Goal: Book appointment/travel/reservation

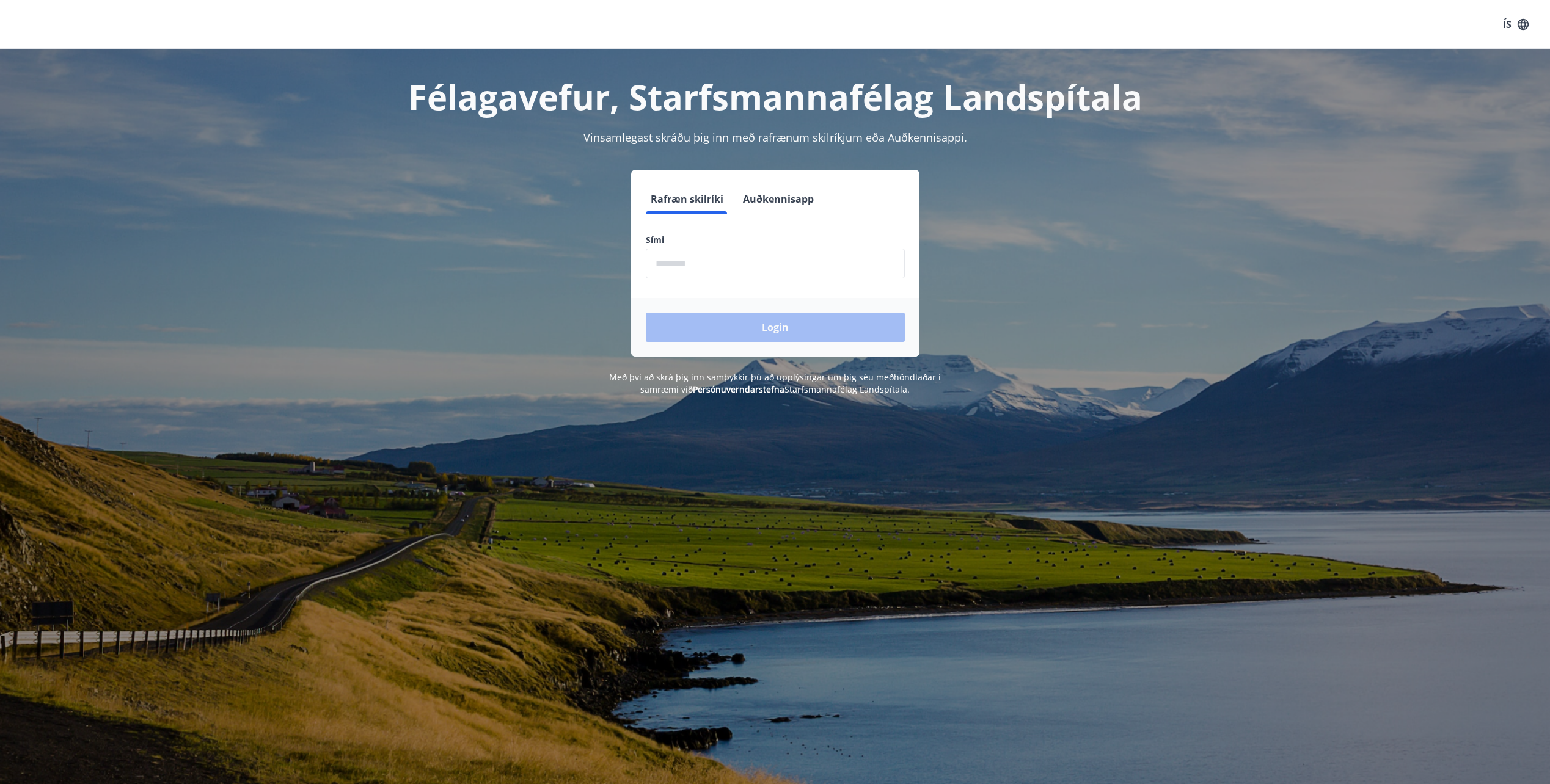
click at [712, 272] on input "phone" at bounding box center [776, 263] width 259 height 30
type input "********"
click at [646, 313] on button "Login" at bounding box center [776, 327] width 259 height 29
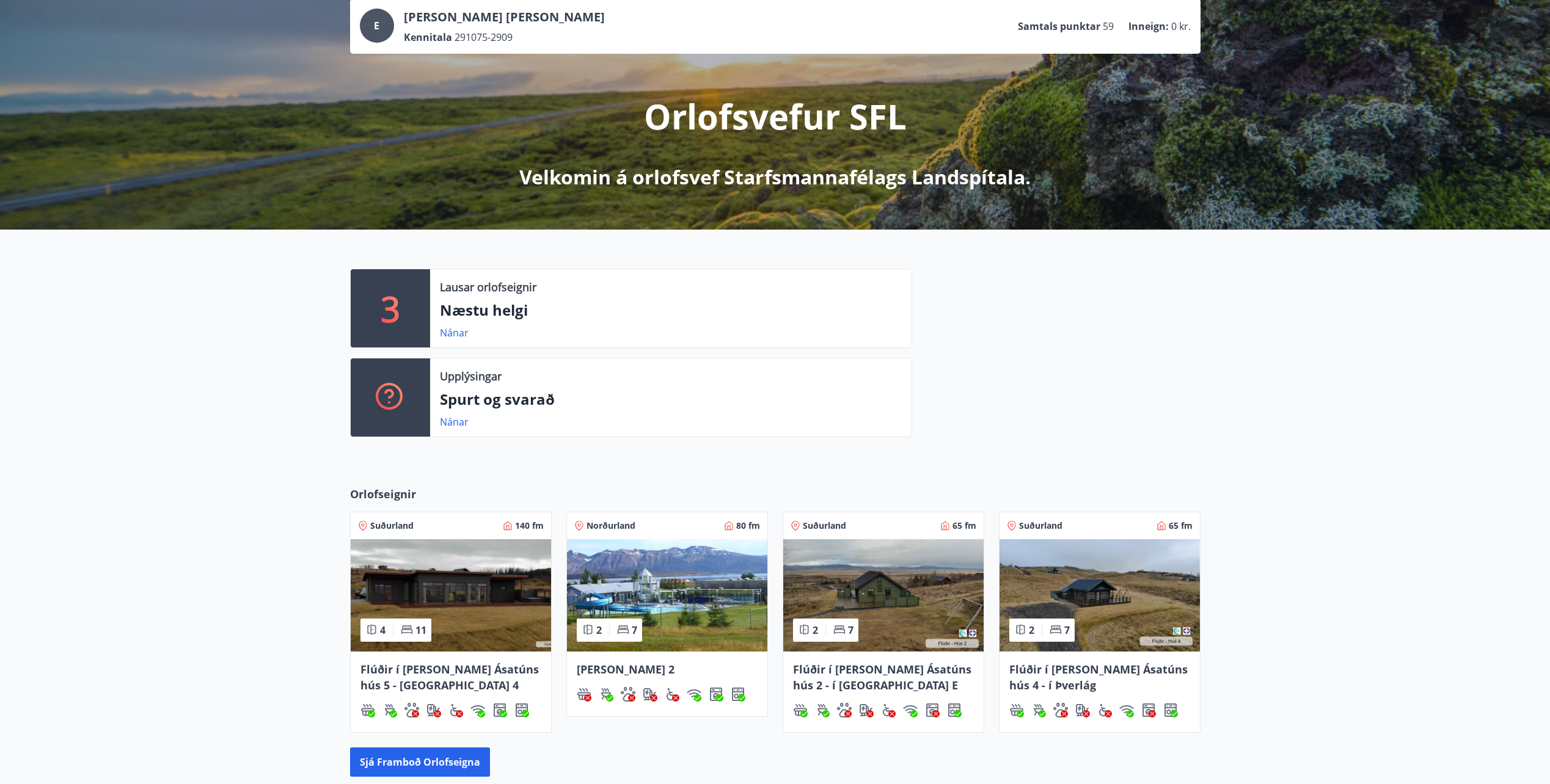
scroll to position [239, 0]
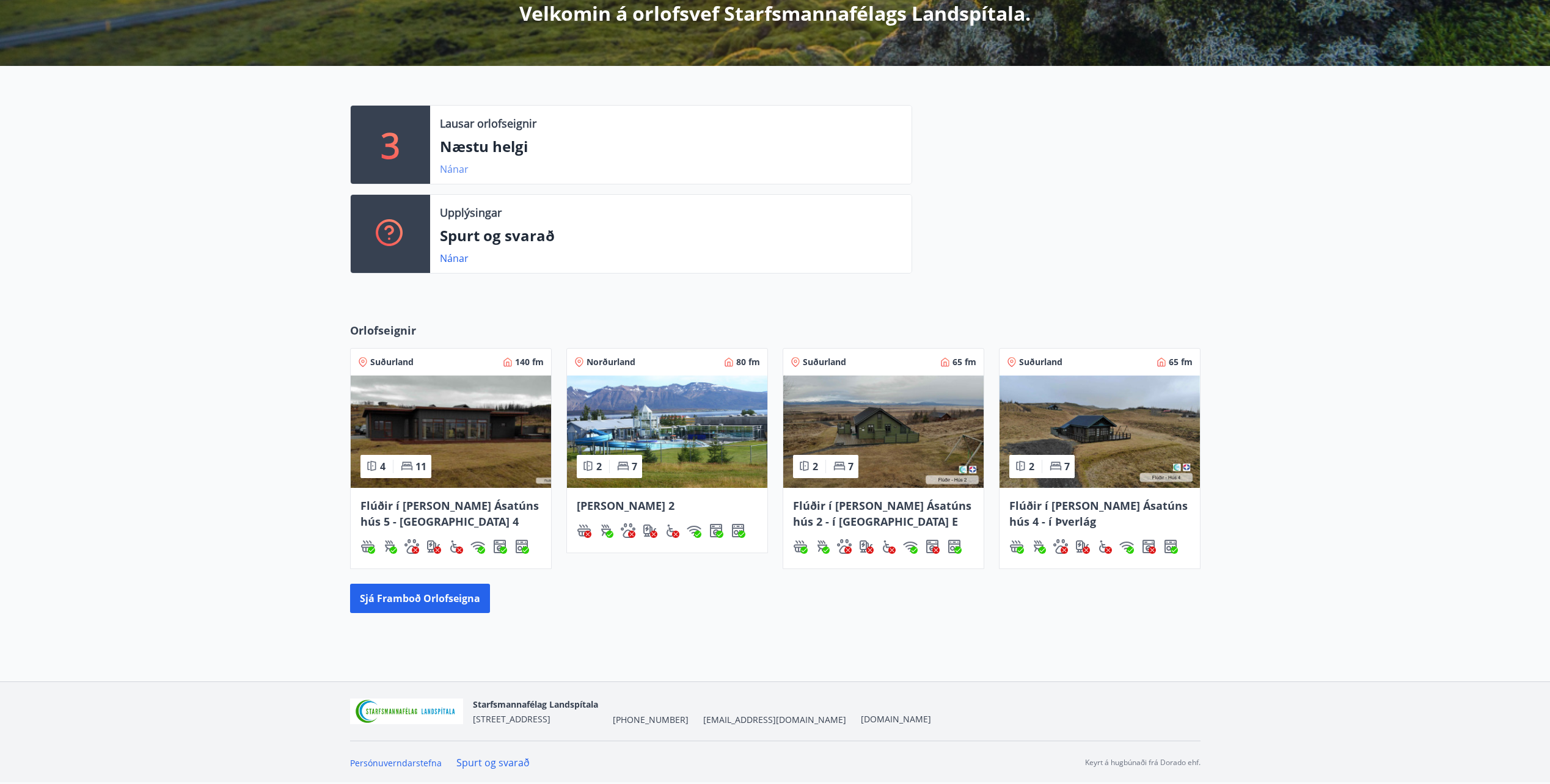
click at [455, 168] on link "Nánar" at bounding box center [454, 169] width 29 height 13
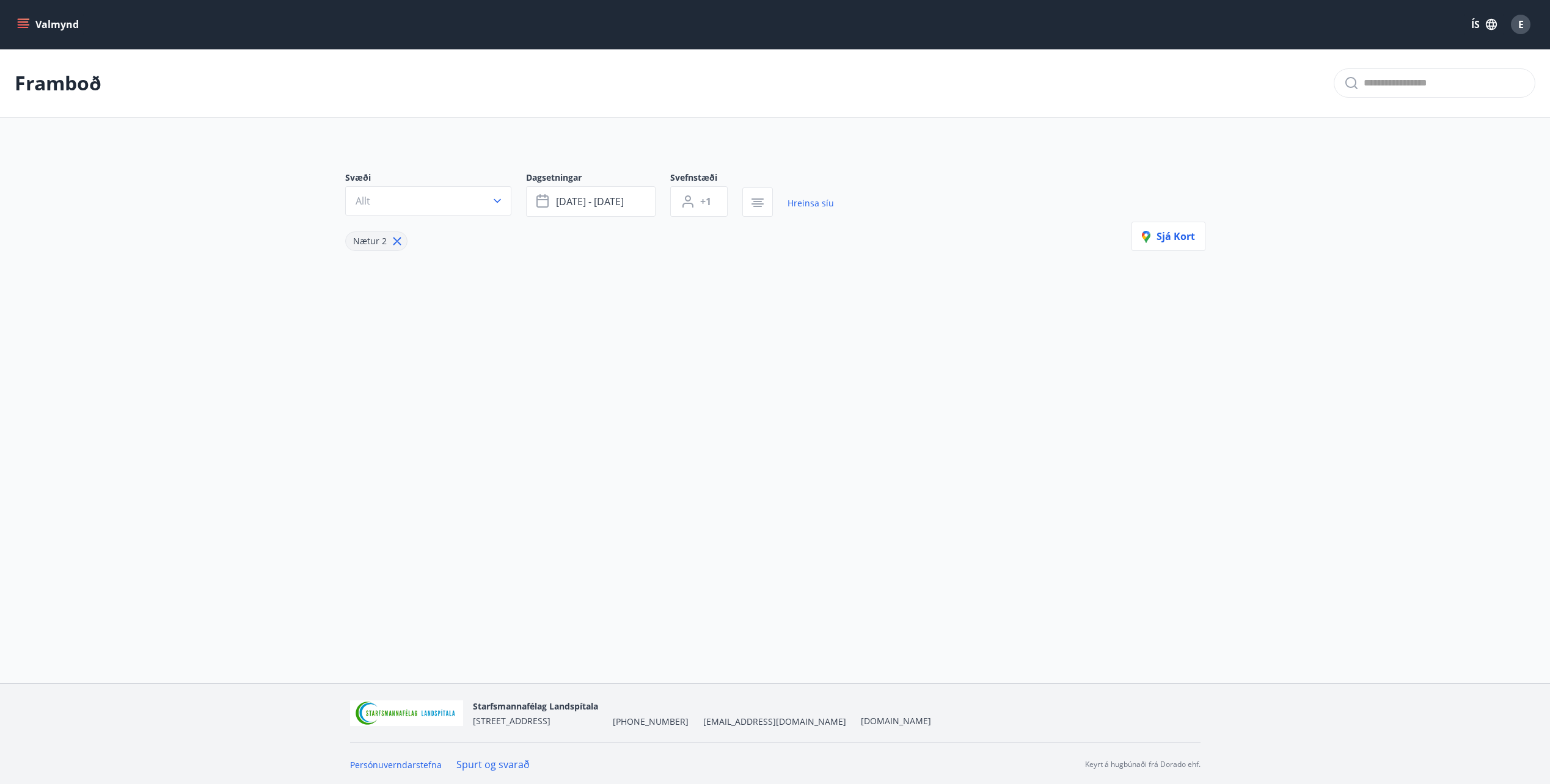
type input "*"
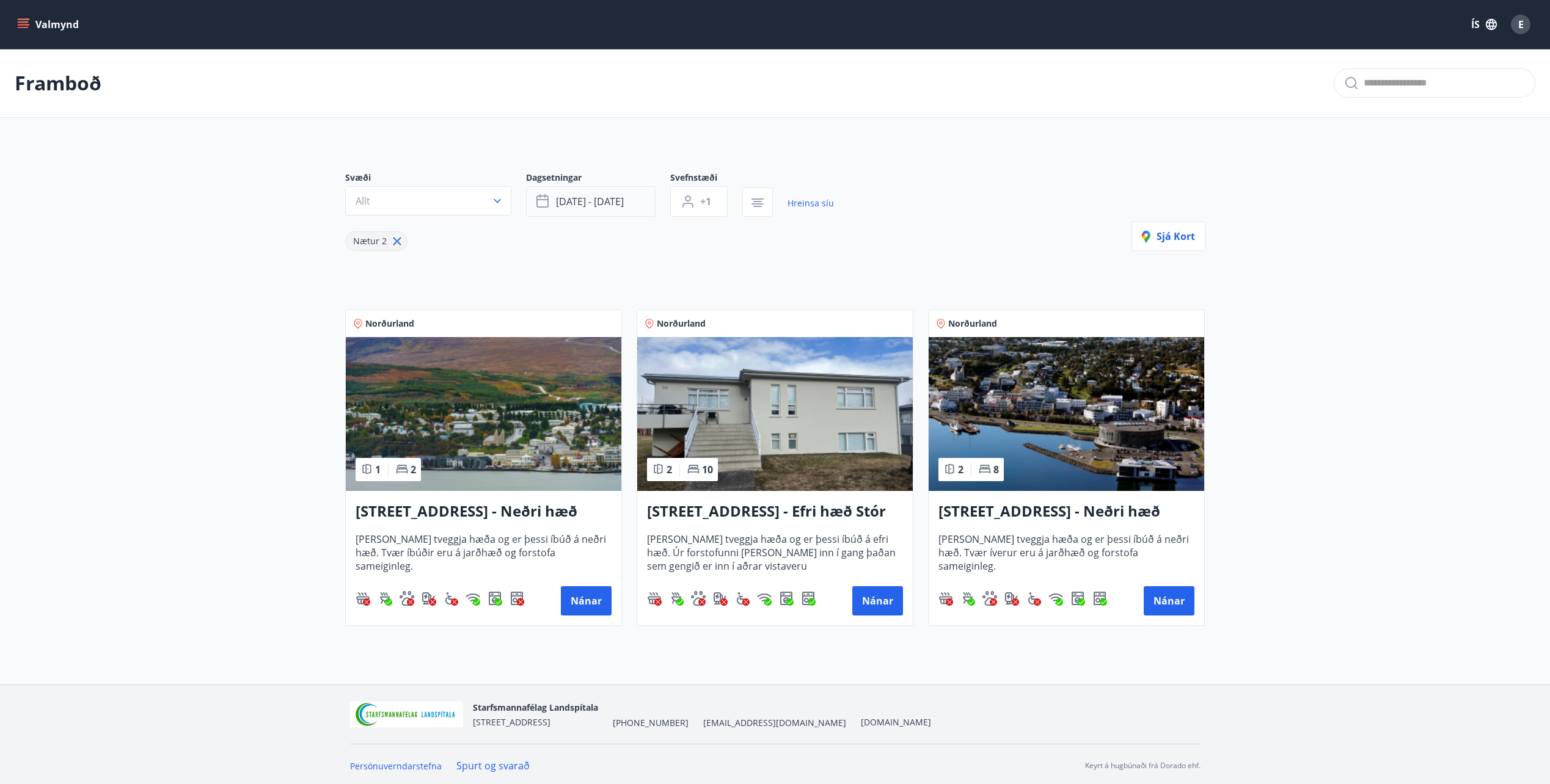
click at [578, 199] on span "sep 12 - sep 15" at bounding box center [590, 201] width 68 height 13
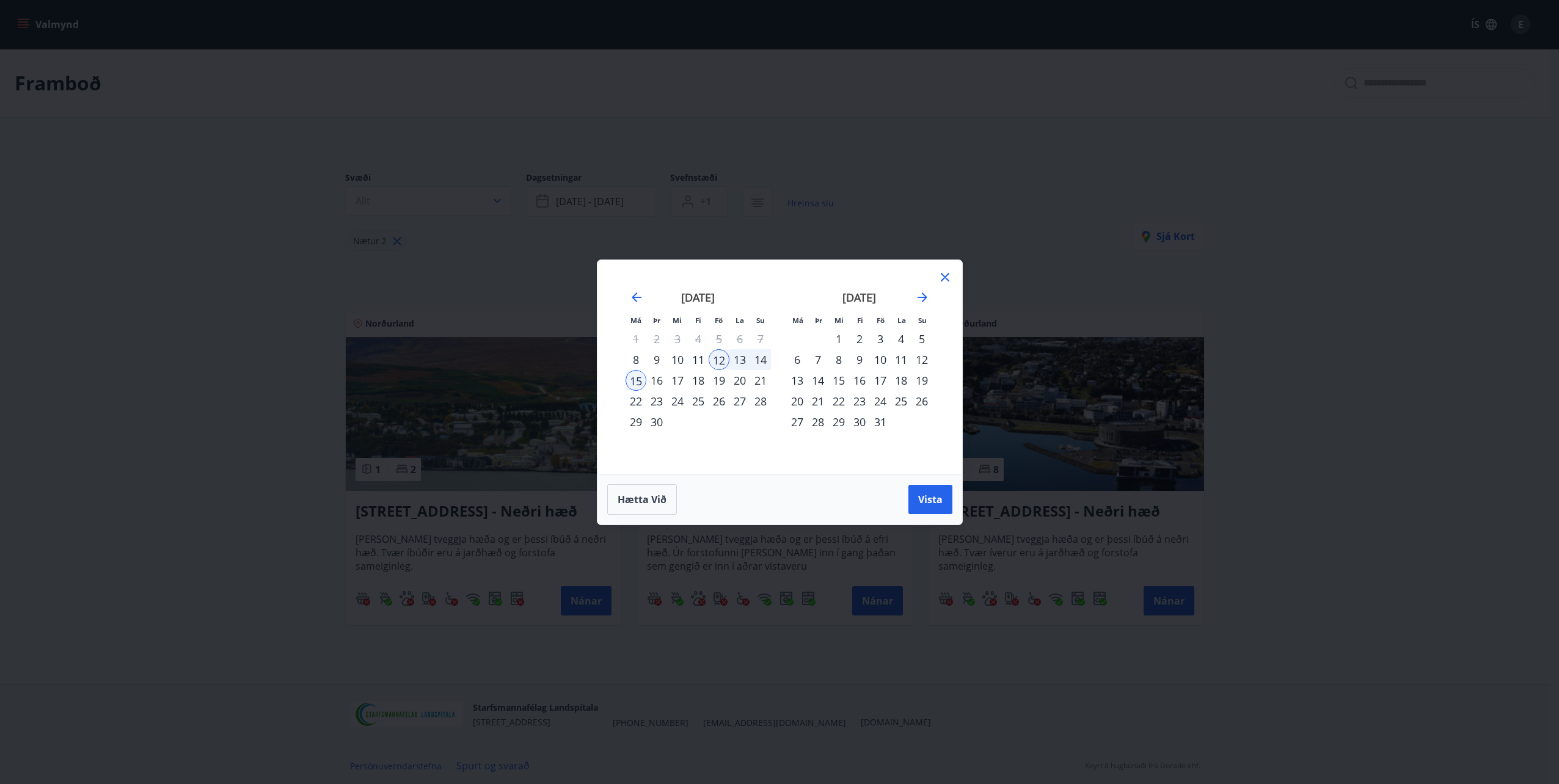
click at [864, 401] on div "23" at bounding box center [859, 401] width 20 height 20
click at [923, 395] on div "26" at bounding box center [922, 401] width 20 height 20
click at [932, 496] on span "Vista" at bounding box center [930, 499] width 24 height 13
